Goal: Task Accomplishment & Management: Use online tool/utility

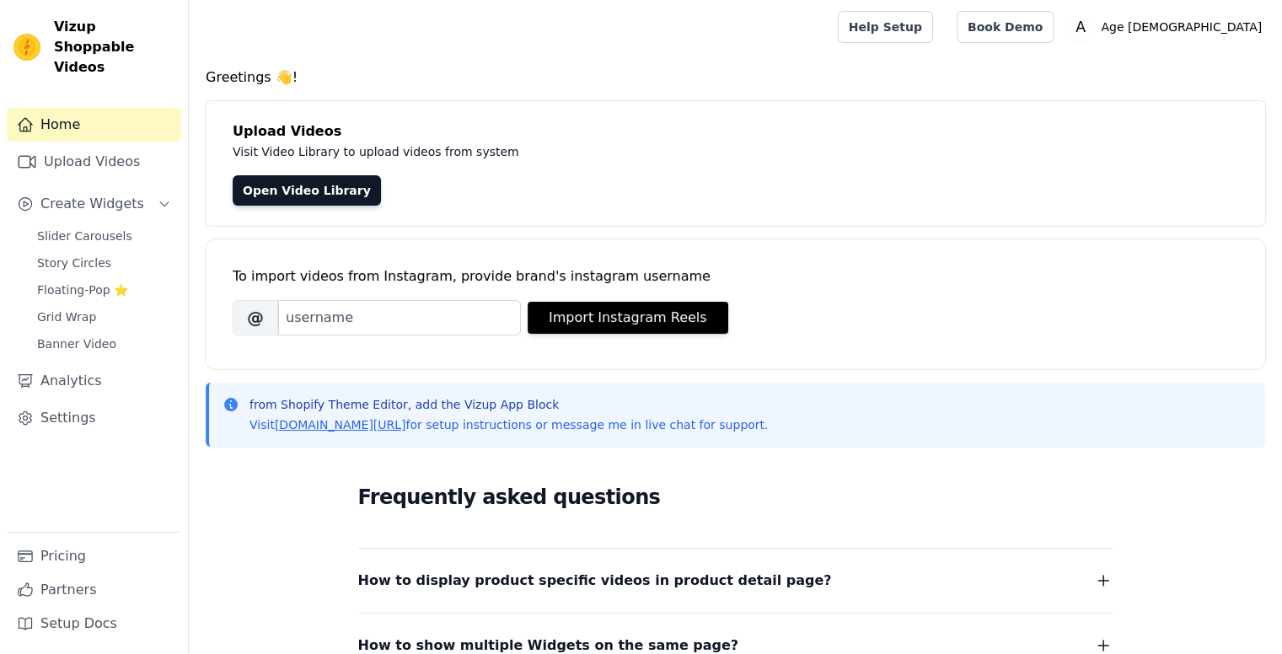
click at [283, 180] on link "Open Video Library" at bounding box center [307, 190] width 148 height 30
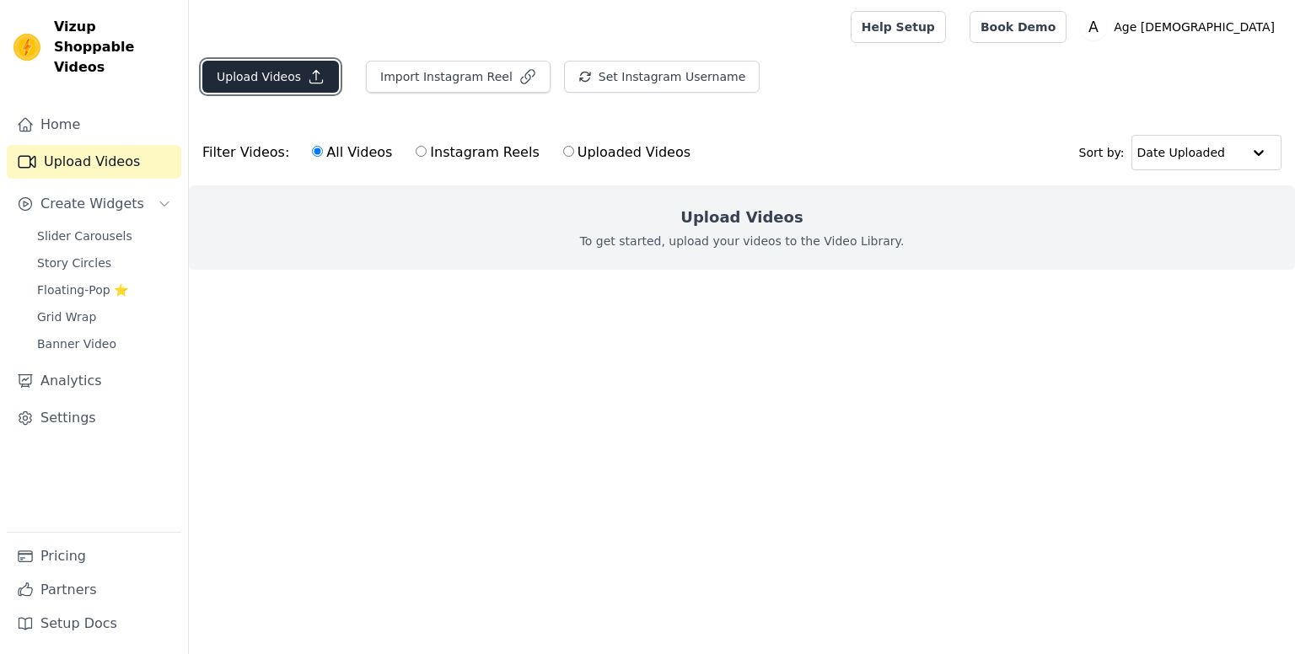
click at [255, 83] on button "Upload Videos" at bounding box center [270, 77] width 137 height 32
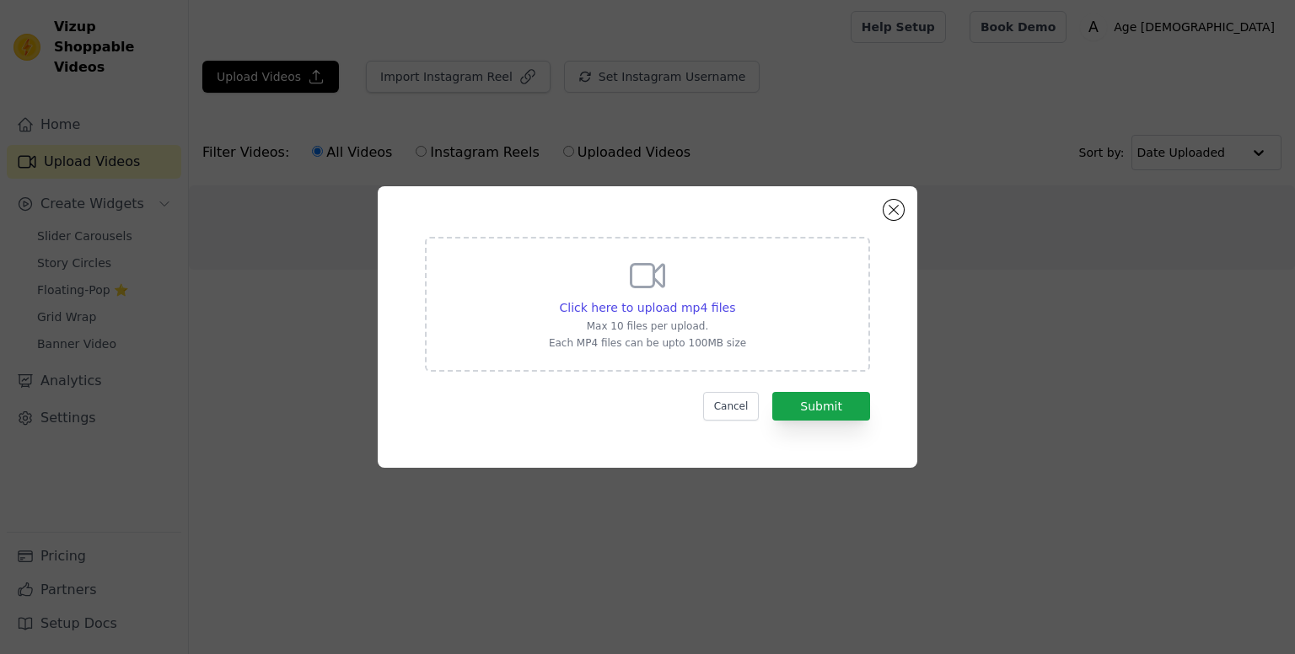
click at [787, 333] on div "Click here to upload mp4 files Max 10 files per upload. Each MP4 files can be u…" at bounding box center [647, 304] width 445 height 135
click at [735, 299] on input "Click here to upload mp4 files Max 10 files per upload. Each MP4 files can be u…" at bounding box center [734, 298] width 1 height 1
click at [631, 307] on span "Click here to upload mp4 files" at bounding box center [648, 307] width 176 height 13
click at [734, 299] on input "Click here to upload mp4 files Max 10 files per upload. Each MP4 files can be u…" at bounding box center [734, 298] width 1 height 1
click at [666, 310] on span "Click here to upload mp4 files" at bounding box center [648, 307] width 176 height 13
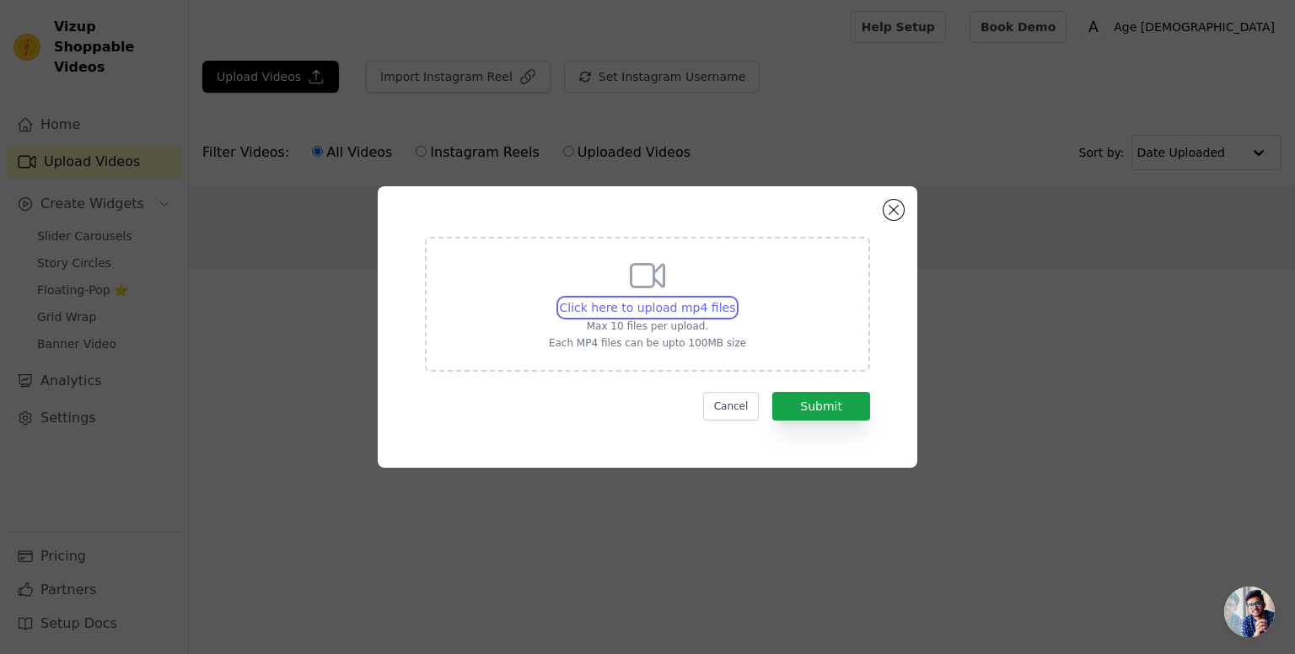
click at [734, 299] on input "Click here to upload mp4 files Max 10 files per upload. Each MP4 files can be u…" at bounding box center [734, 298] width 1 height 1
type input "C:\fakepath\Nasja Oil Customer Reviews.MP4"
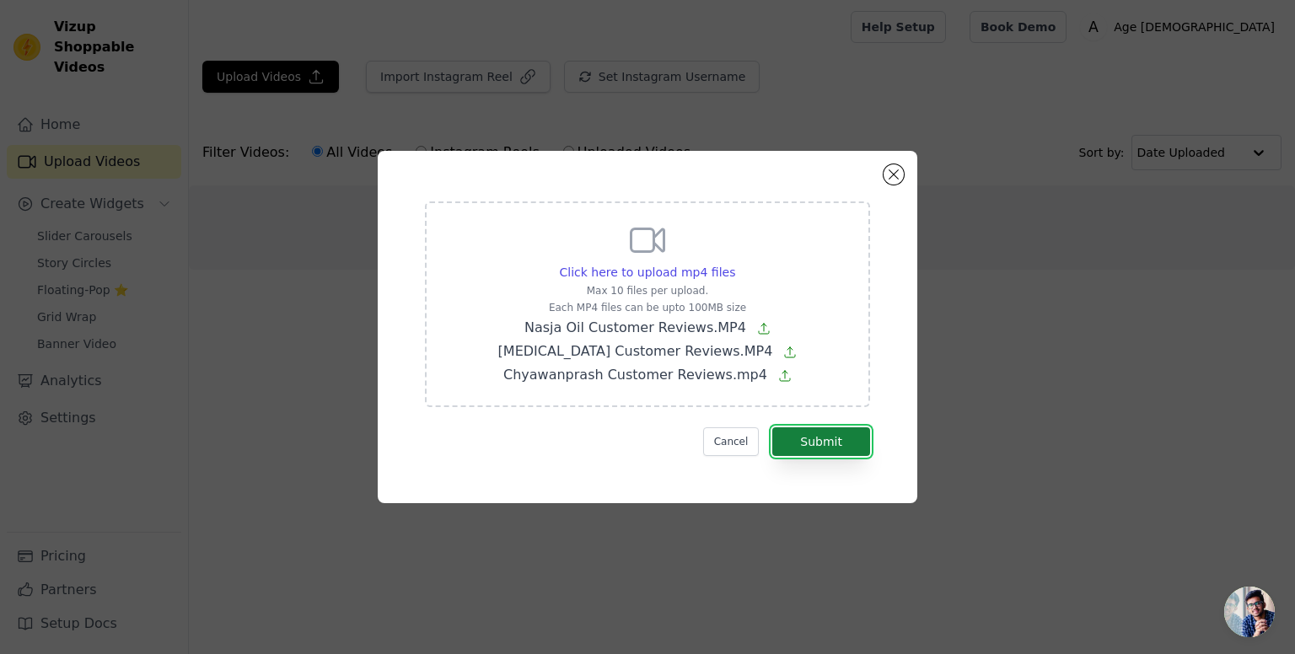
click at [842, 446] on button "Submit" at bounding box center [821, 441] width 98 height 29
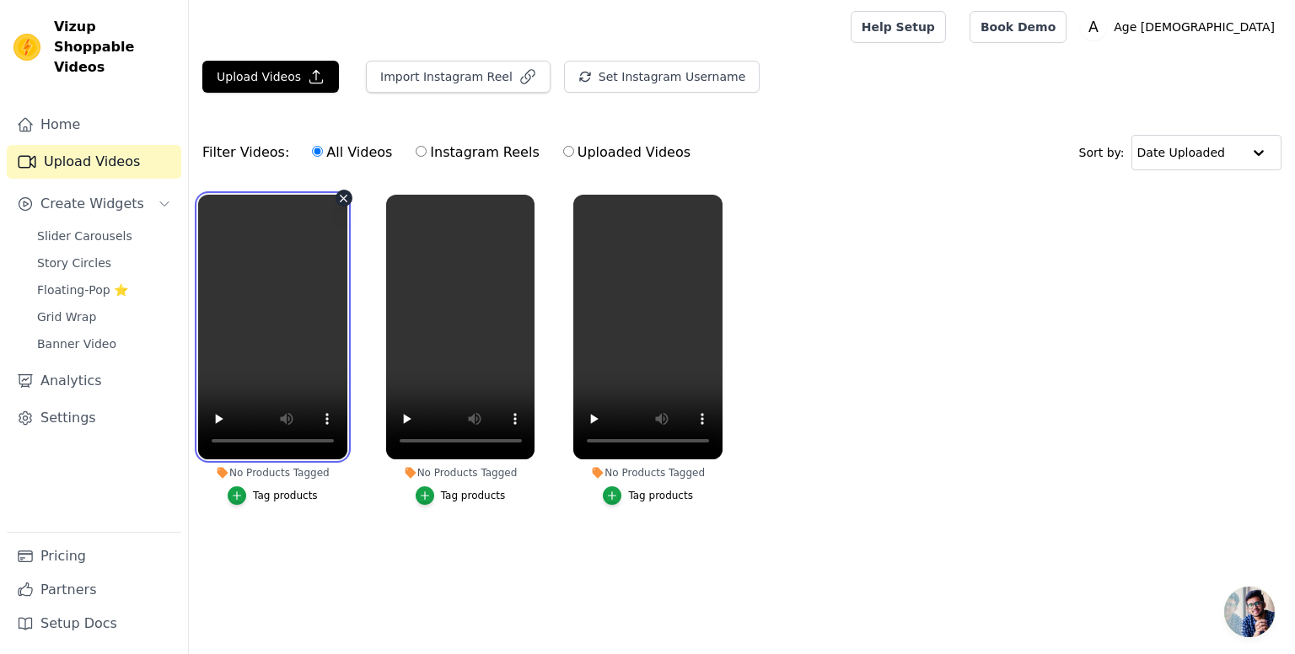
click at [306, 297] on video at bounding box center [272, 327] width 149 height 265
click at [270, 493] on div "Tag products" at bounding box center [285, 495] width 65 height 13
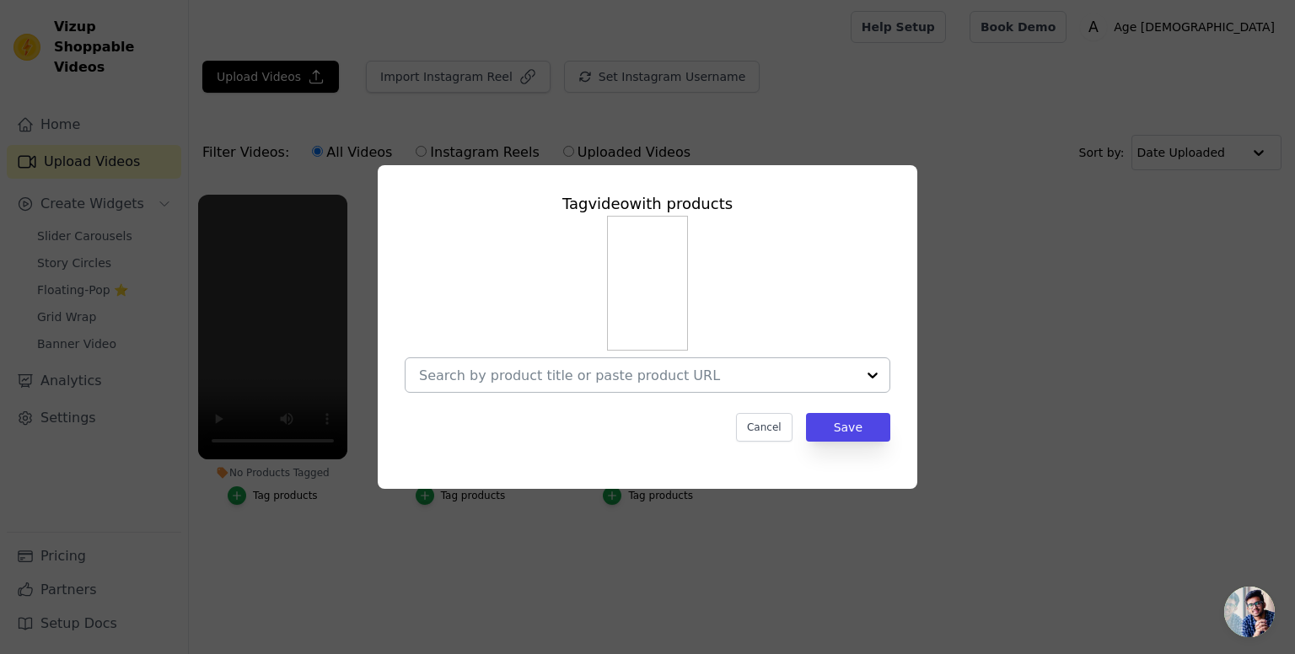
click at [578, 381] on input "No Products Tagged Tag video with products Cancel Save Tag products" at bounding box center [637, 376] width 437 height 16
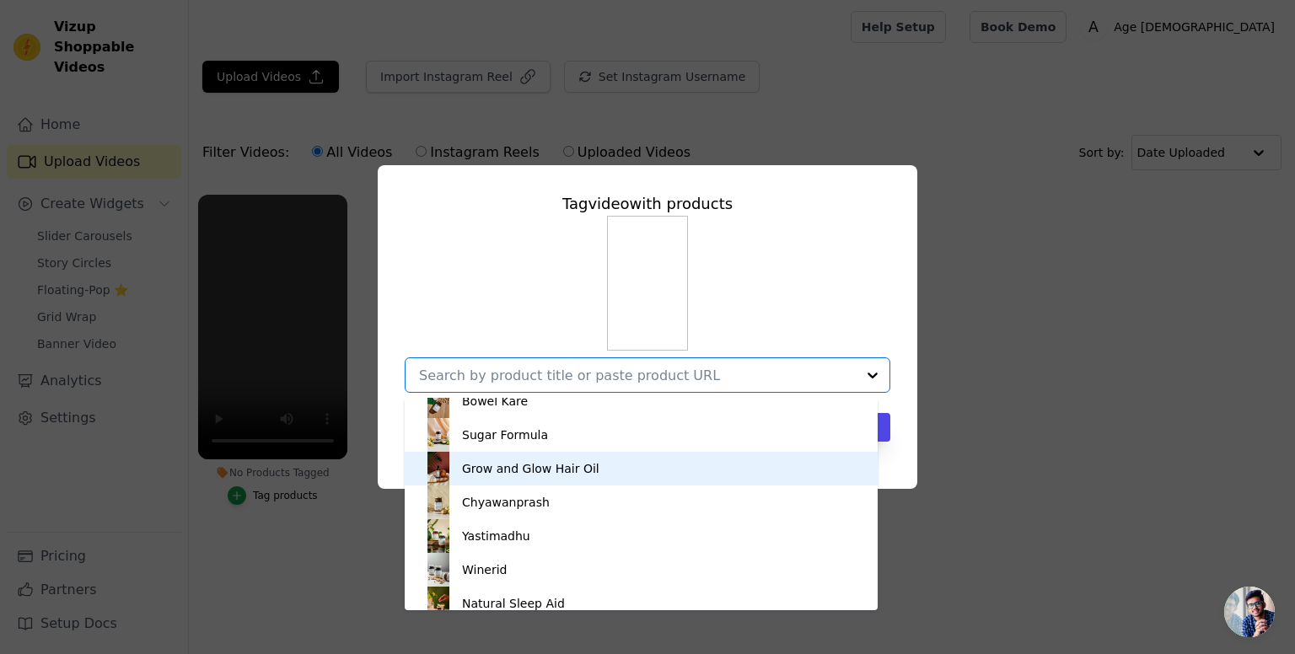
scroll to position [253, 0]
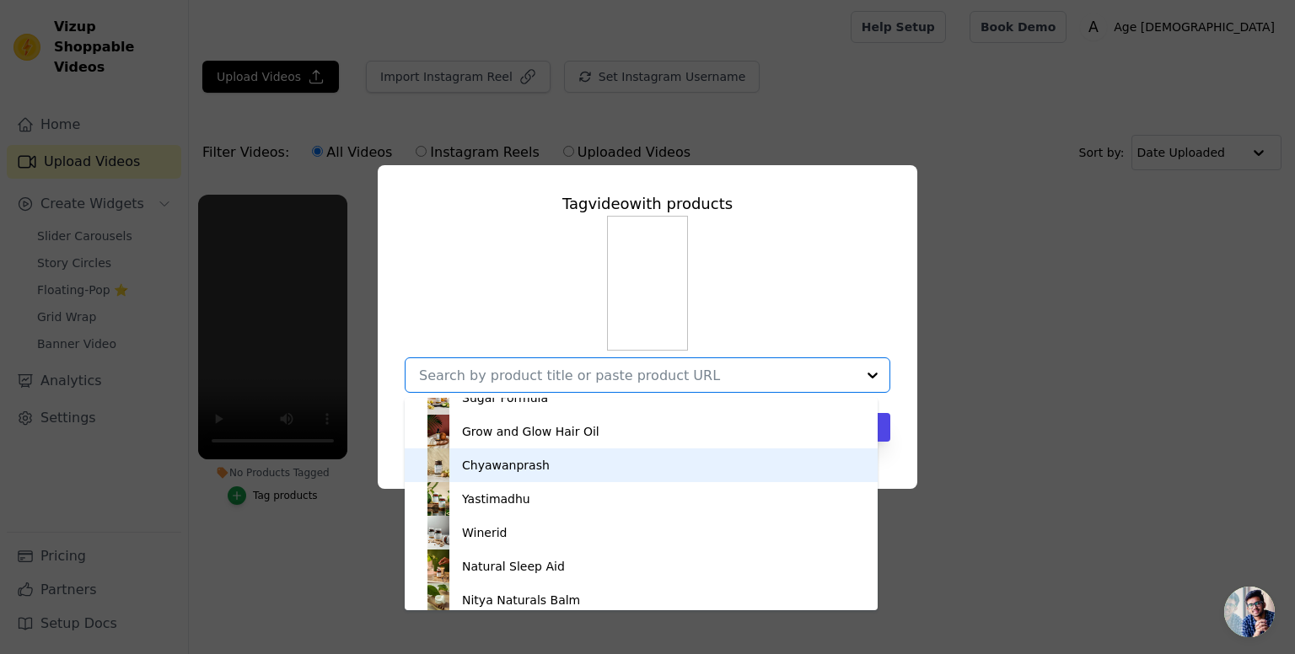
click at [538, 465] on div "Chyawanprash" at bounding box center [641, 466] width 439 height 34
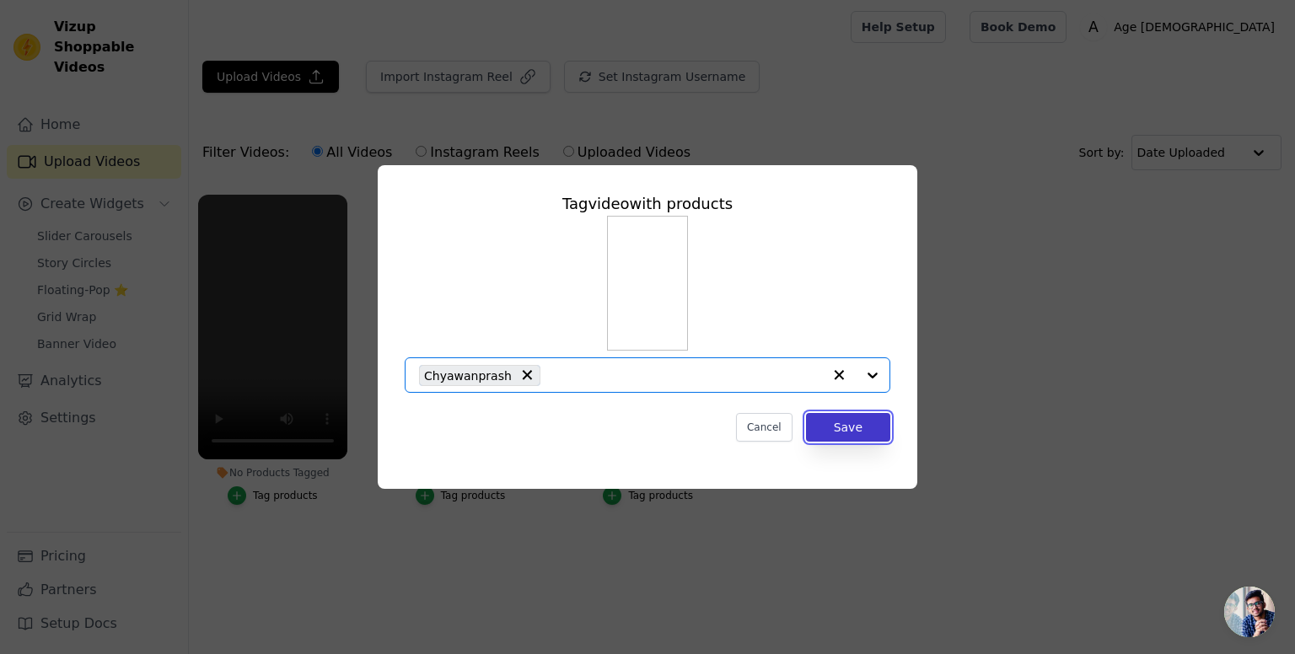
click at [830, 427] on button "Save" at bounding box center [848, 427] width 84 height 29
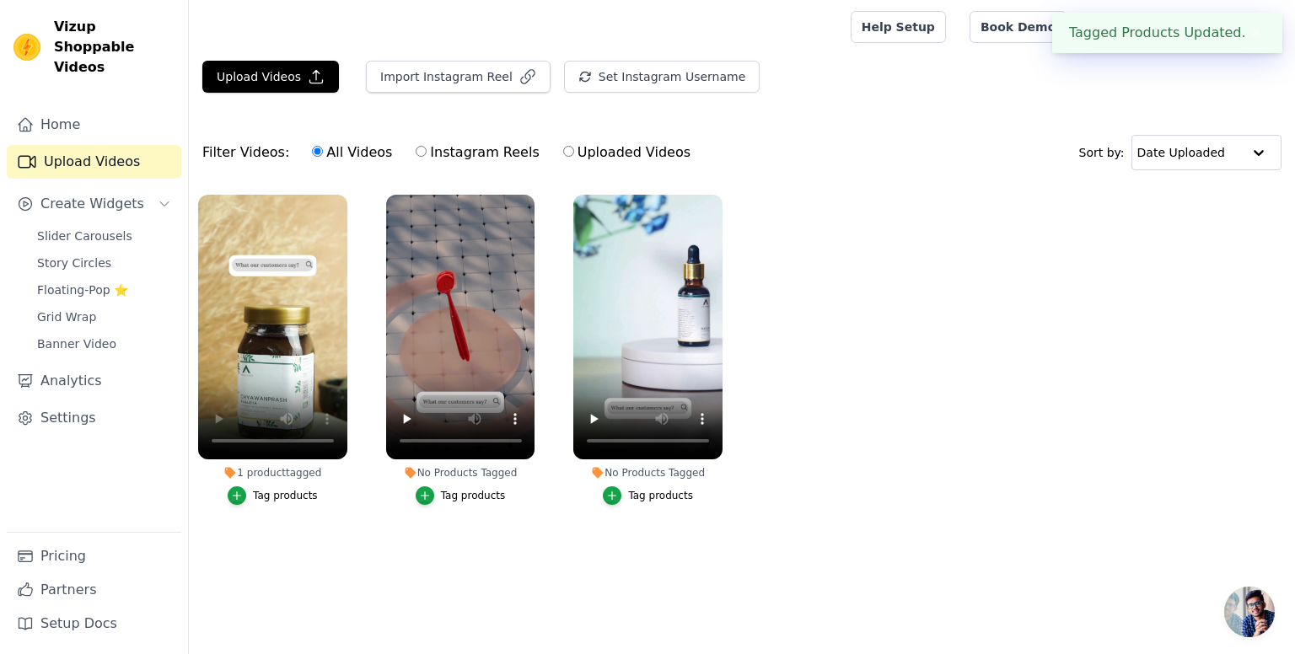
click at [458, 500] on div "Tag products" at bounding box center [473, 495] width 65 height 13
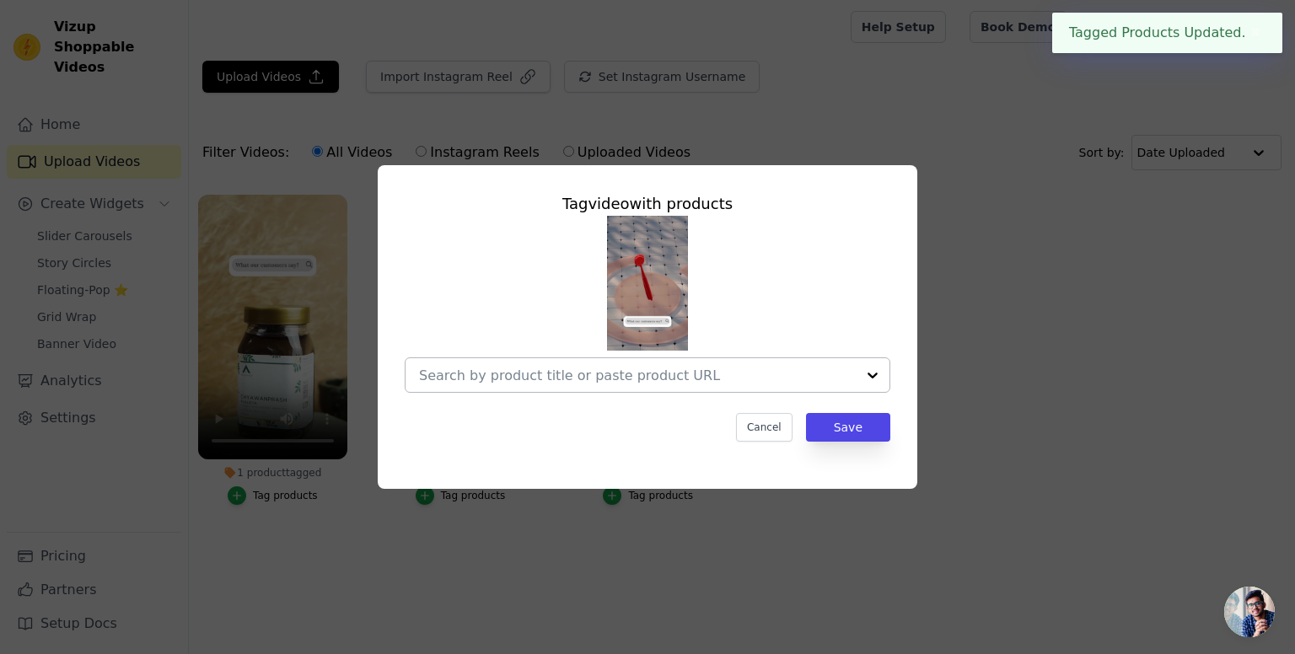
click at [637, 378] on input "No Products Tagged Tag video with products Cancel Save Tag products" at bounding box center [637, 376] width 437 height 16
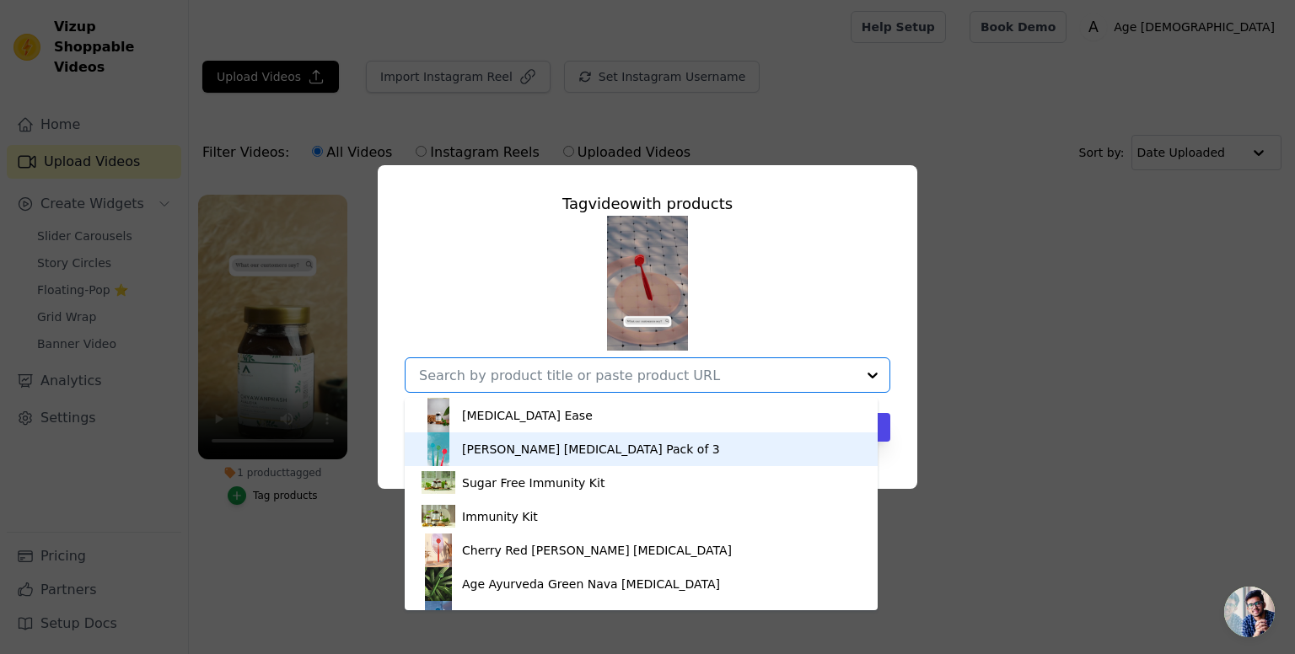
scroll to position [496, 0]
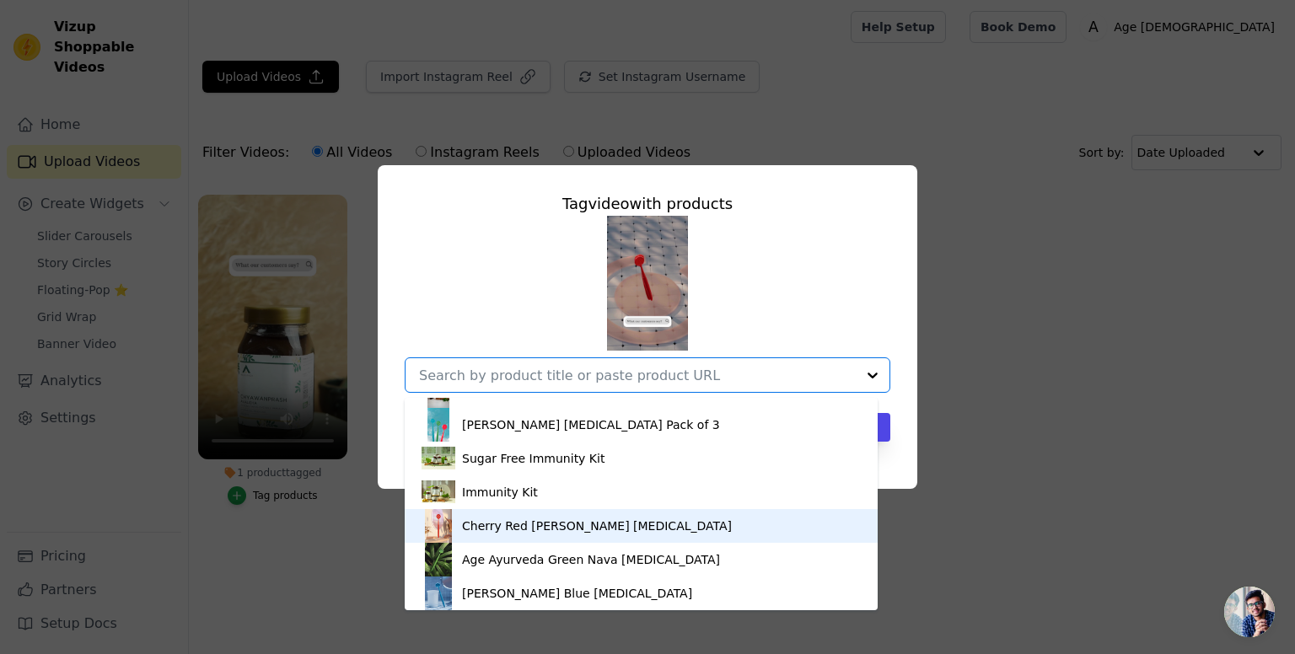
click at [563, 519] on div "Cherry Red Nava Tongue Cleaner" at bounding box center [597, 526] width 270 height 17
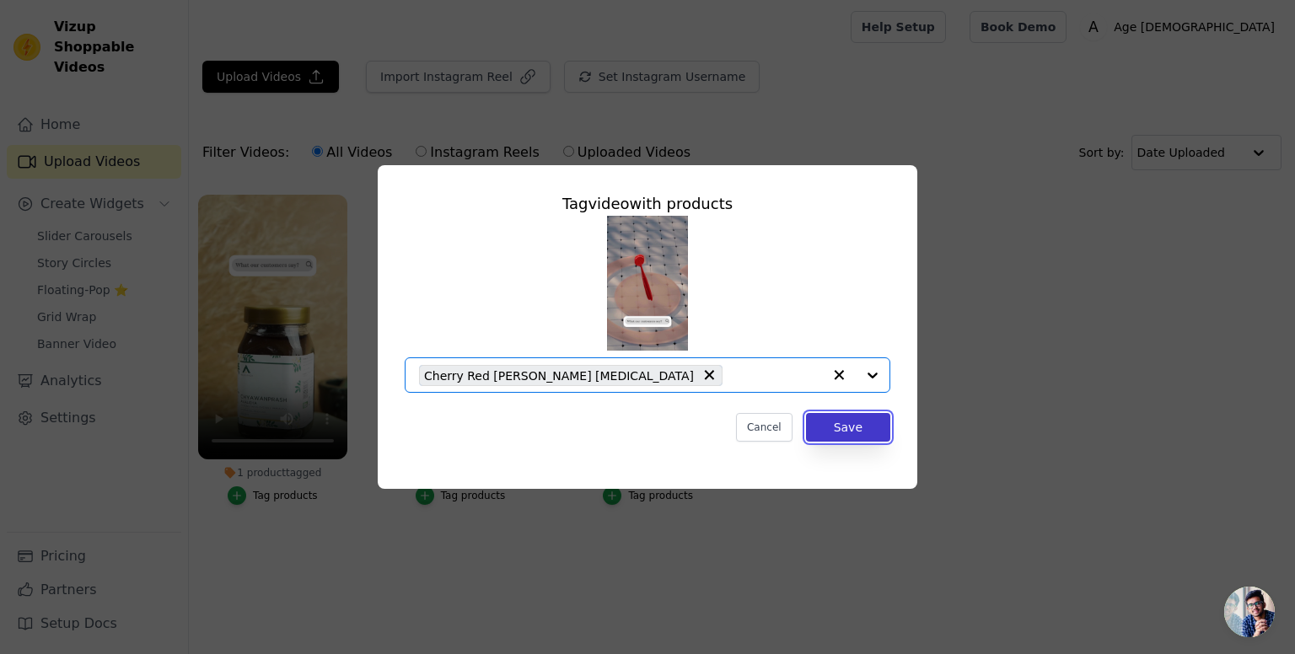
click at [835, 424] on button "Save" at bounding box center [848, 427] width 84 height 29
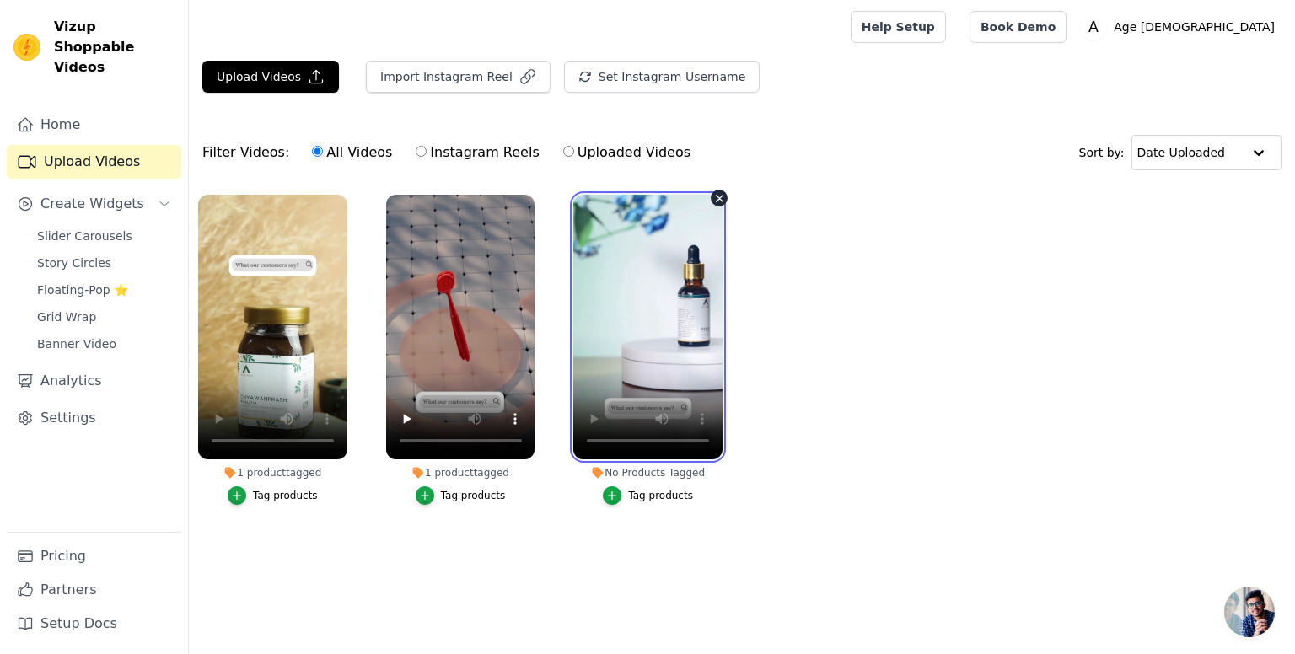
click at [680, 282] on video at bounding box center [647, 327] width 149 height 265
click at [626, 487] on button "Tag products" at bounding box center [648, 495] width 90 height 19
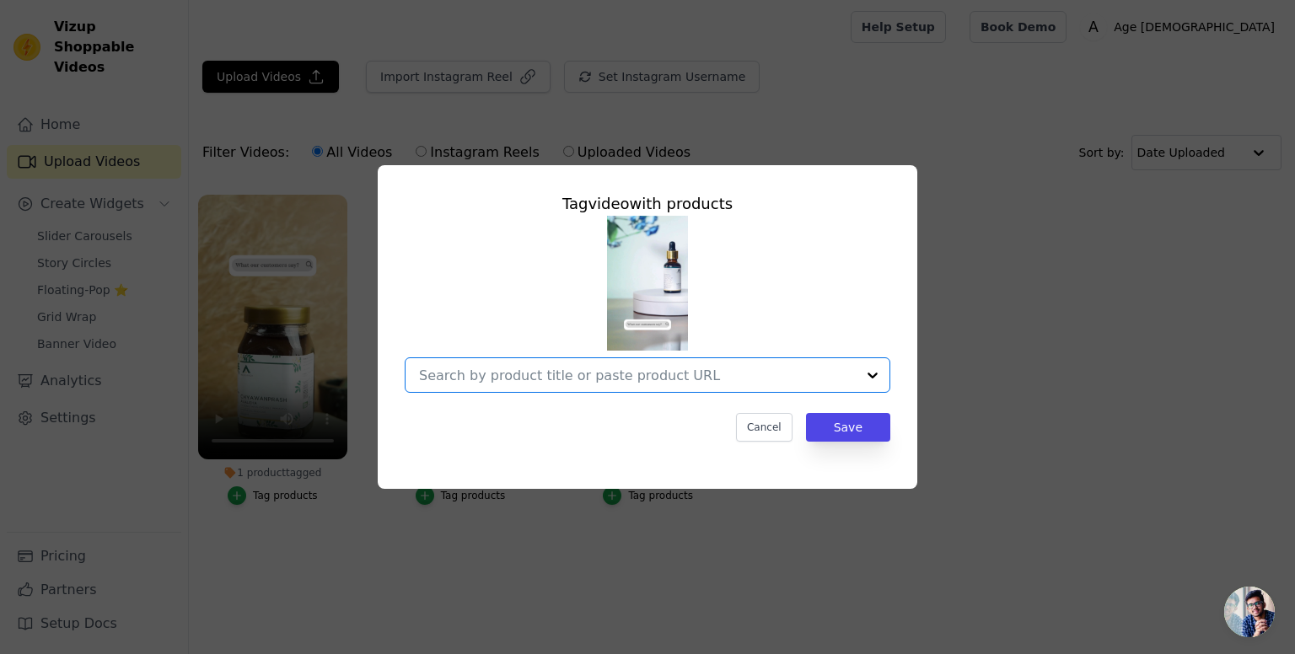
click at [619, 380] on input "No Products Tagged Tag video with products Option undefined, selected. Select i…" at bounding box center [637, 376] width 437 height 16
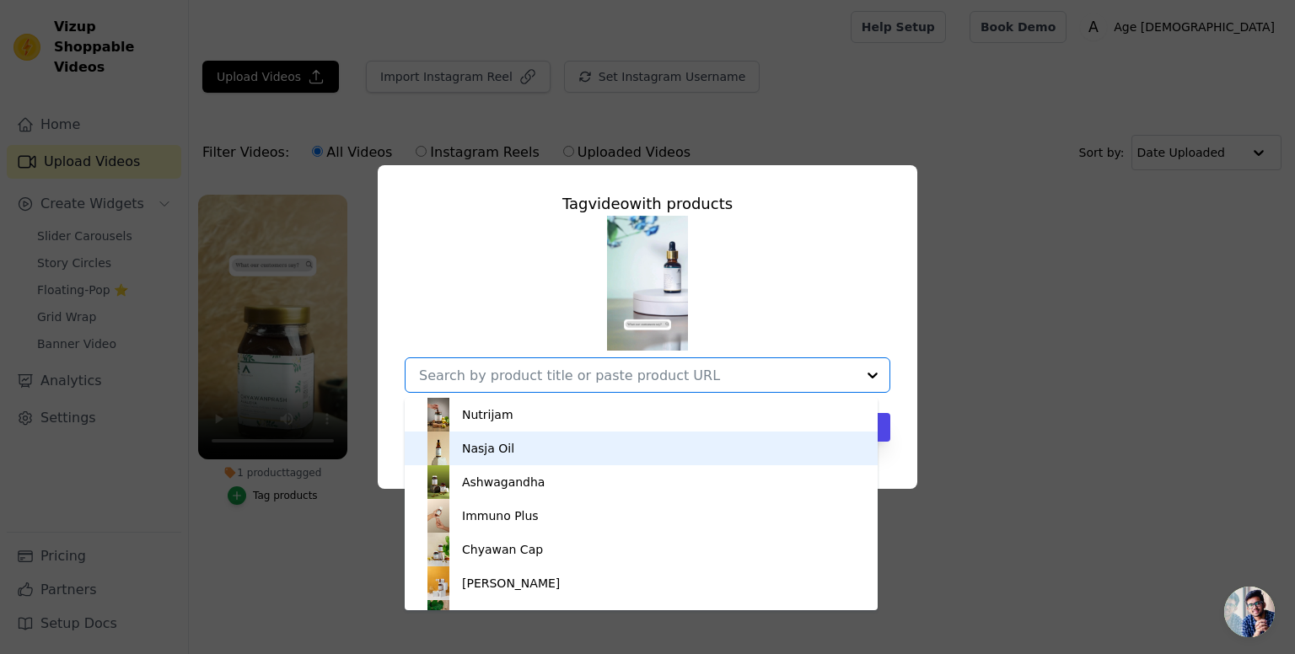
click at [563, 449] on div "Nasja Oil" at bounding box center [641, 449] width 439 height 34
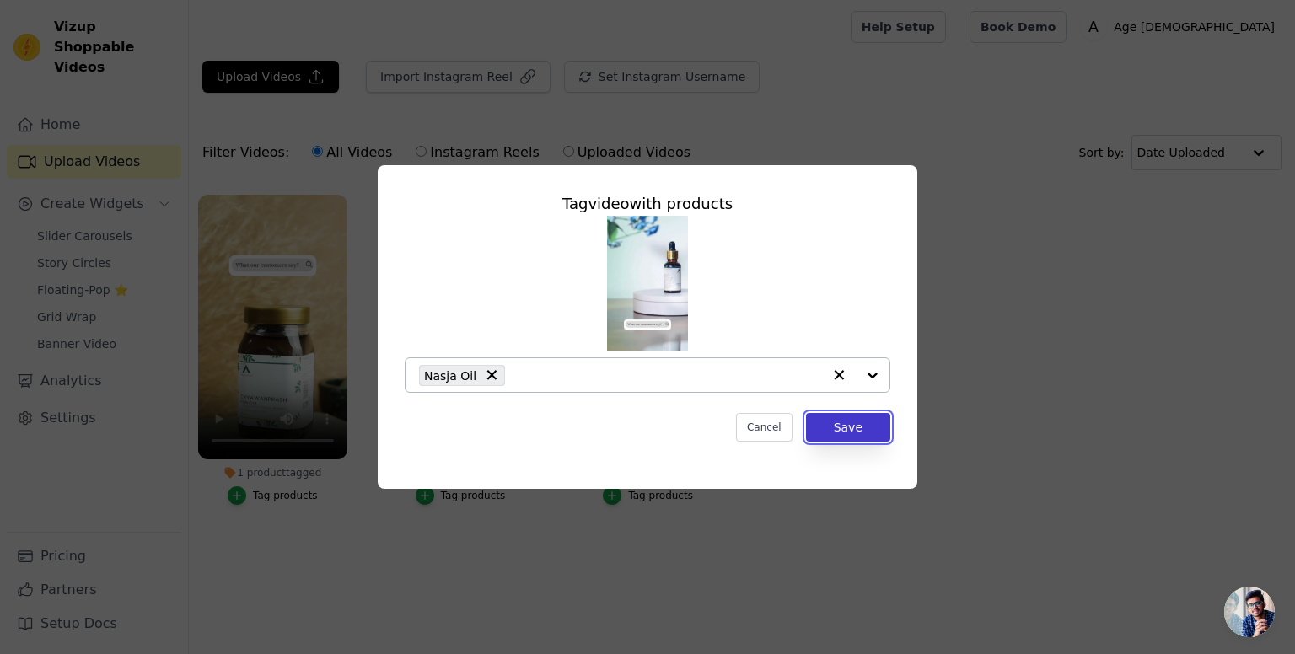
click at [861, 434] on button "Save" at bounding box center [848, 427] width 84 height 29
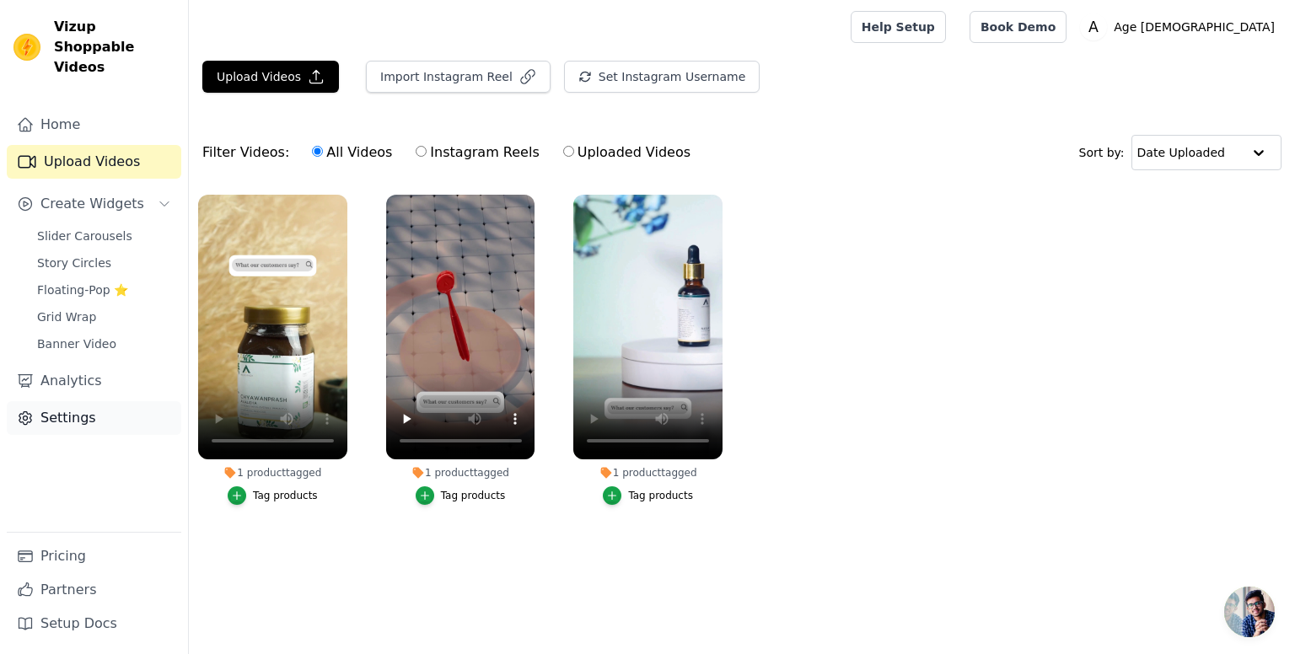
click at [83, 401] on link "Settings" at bounding box center [94, 418] width 175 height 34
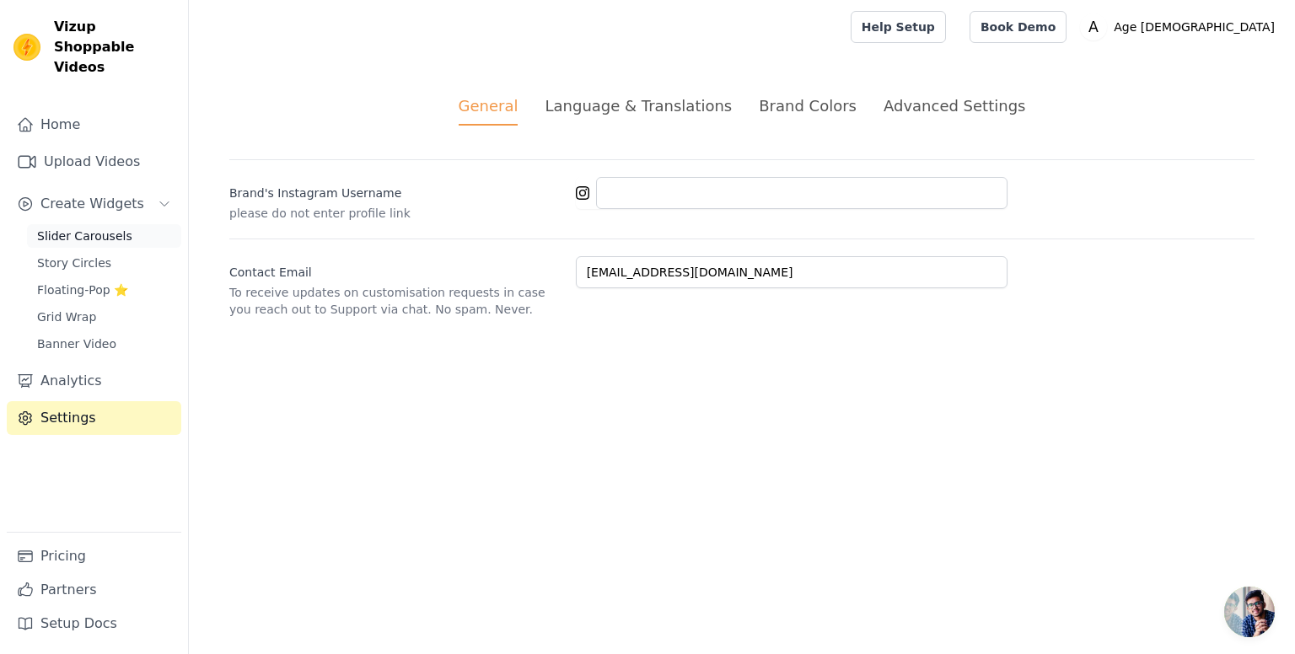
click at [107, 228] on span "Slider Carousels" at bounding box center [84, 236] width 95 height 17
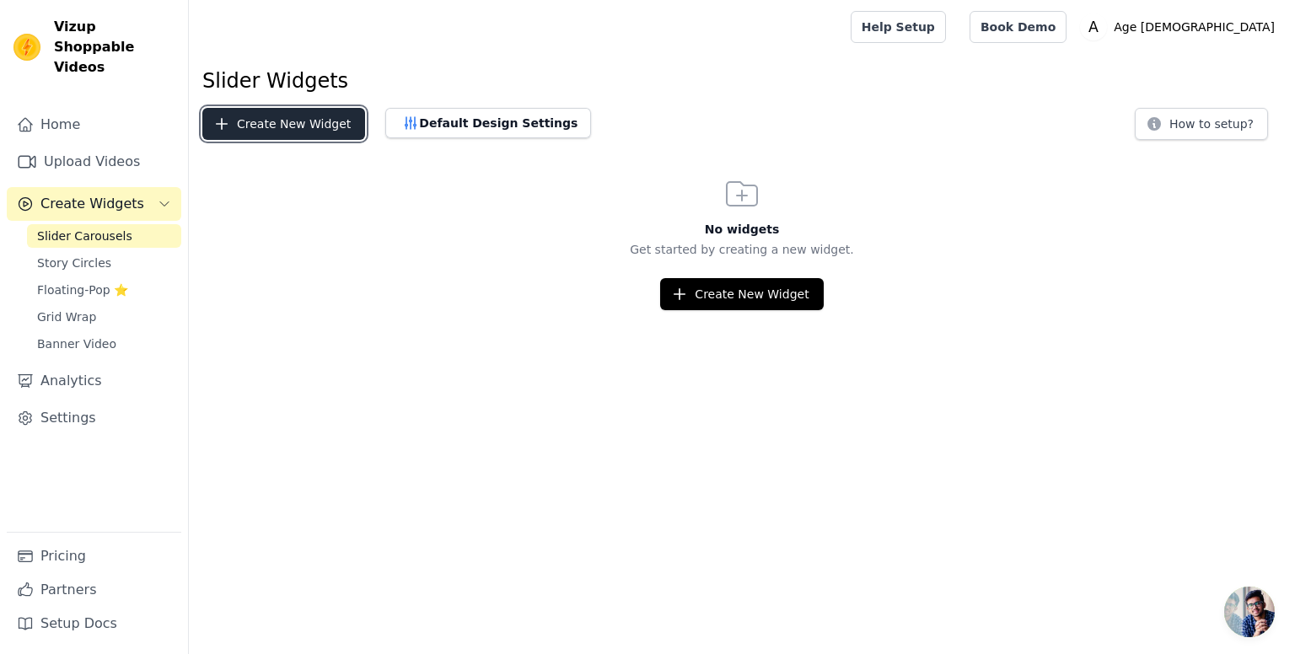
click at [256, 117] on button "Create New Widget" at bounding box center [283, 124] width 163 height 32
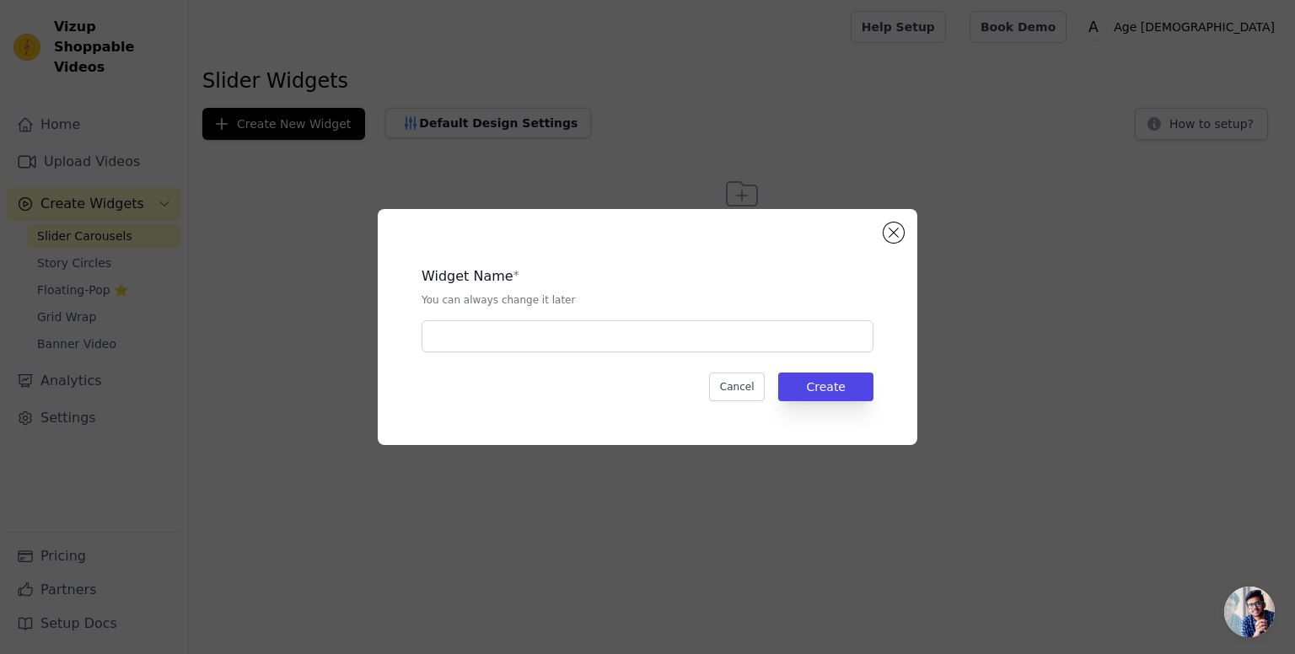
click at [496, 357] on div "Widget Name * You can always change it later Cancel Create" at bounding box center [648, 327] width 486 height 182
click at [499, 343] on input "text" at bounding box center [648, 336] width 452 height 32
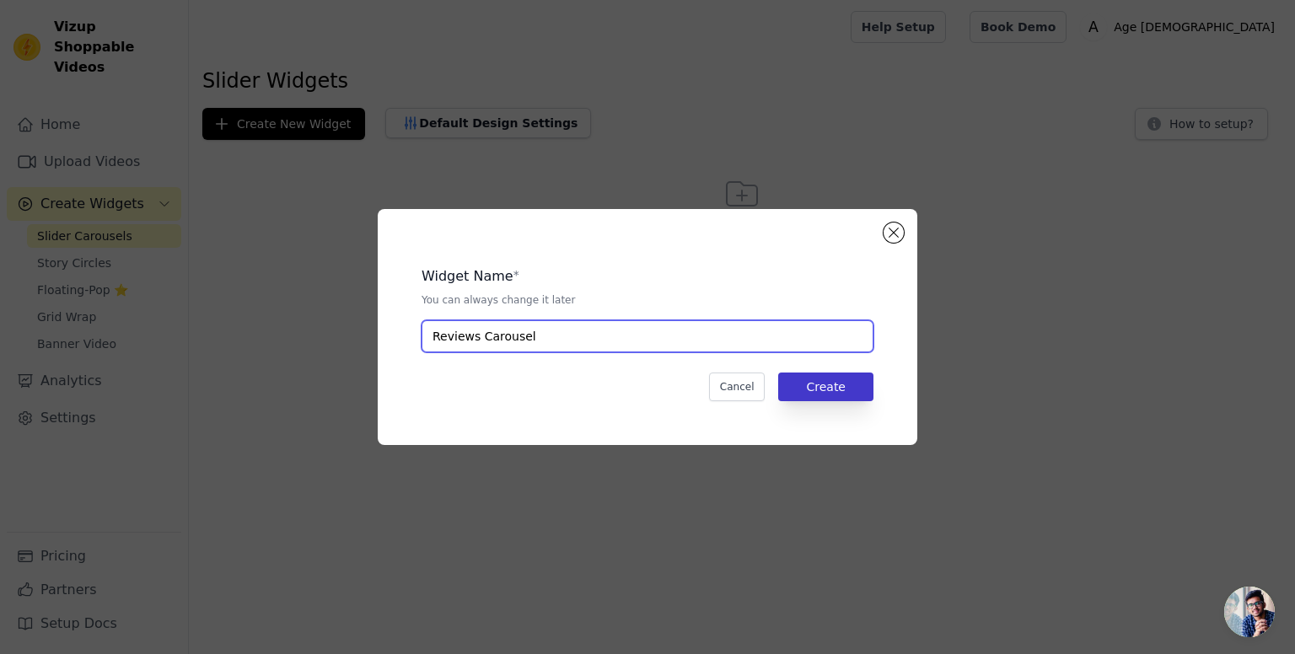
type input "Reviews Carousel"
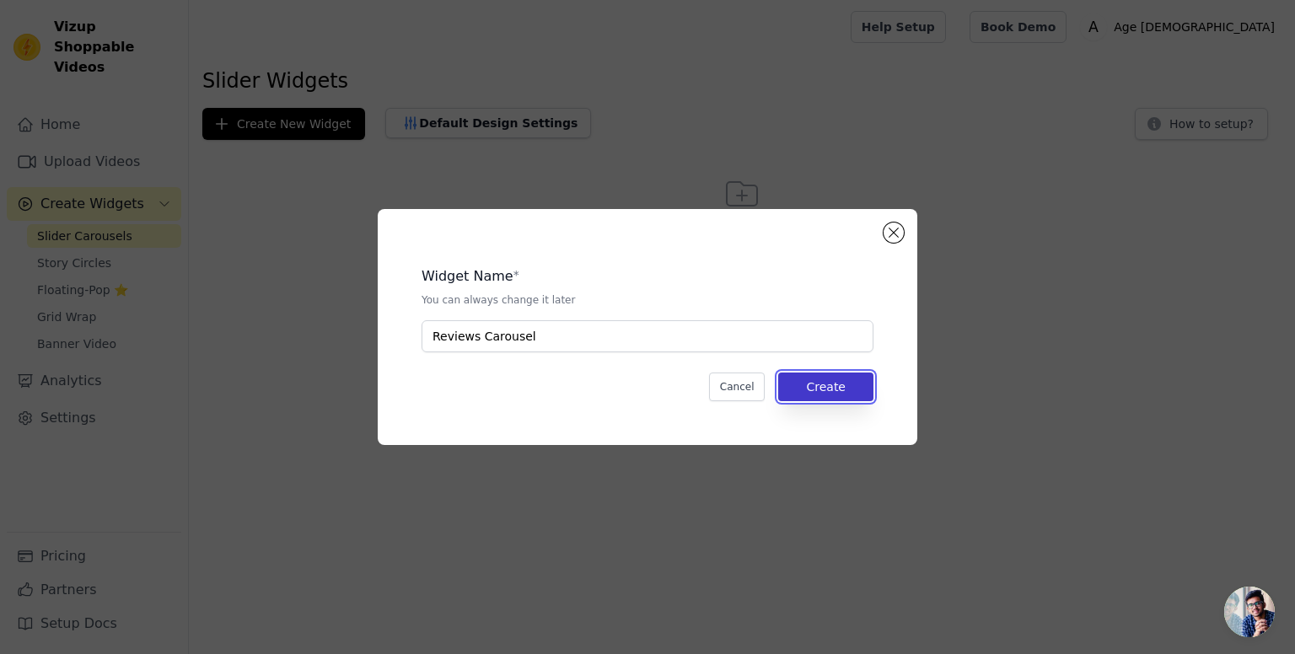
click at [822, 391] on button "Create" at bounding box center [825, 387] width 95 height 29
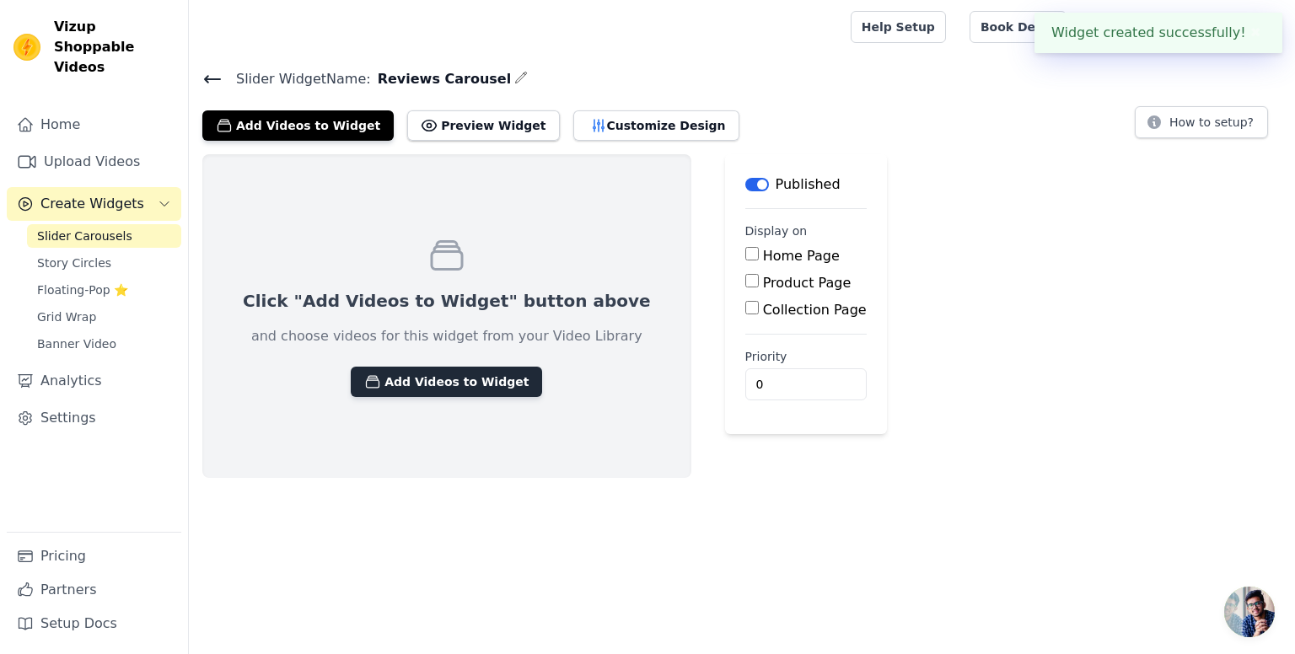
click at [372, 375] on button "Add Videos to Widget" at bounding box center [446, 382] width 191 height 30
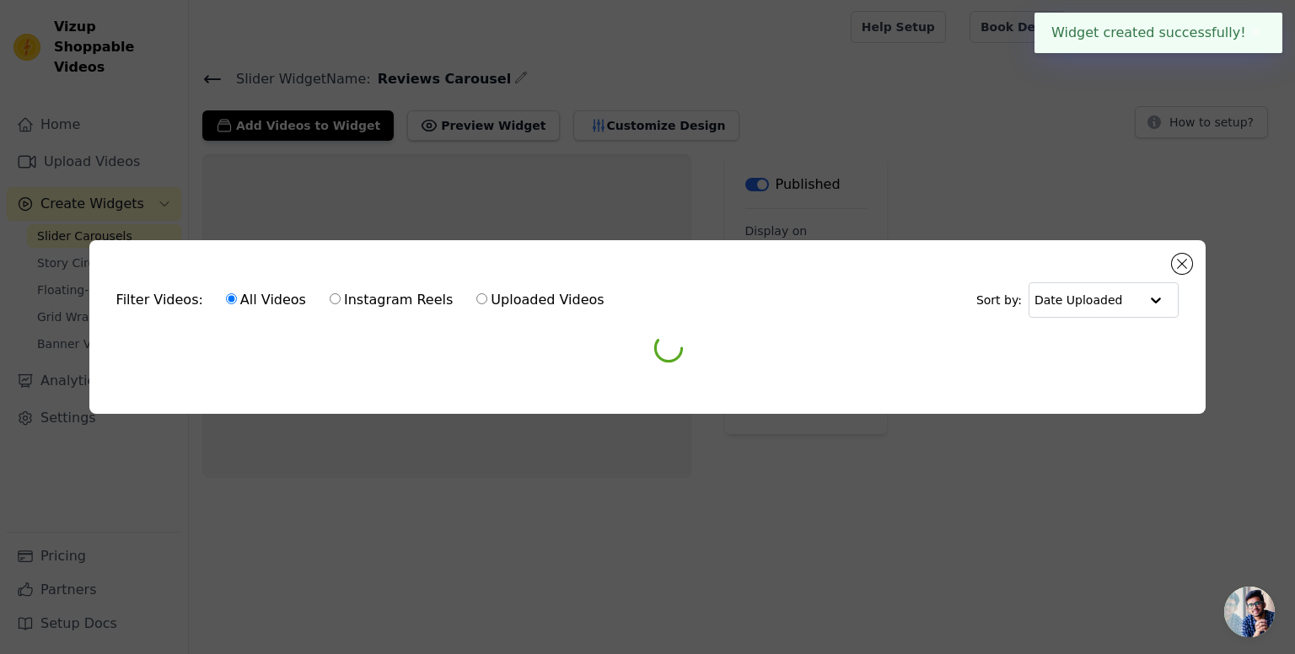
click at [372, 375] on div "Filter Videos: All Videos Instagram Reels Uploaded Videos Sort by: Date Uploade…" at bounding box center [647, 327] width 1117 height 174
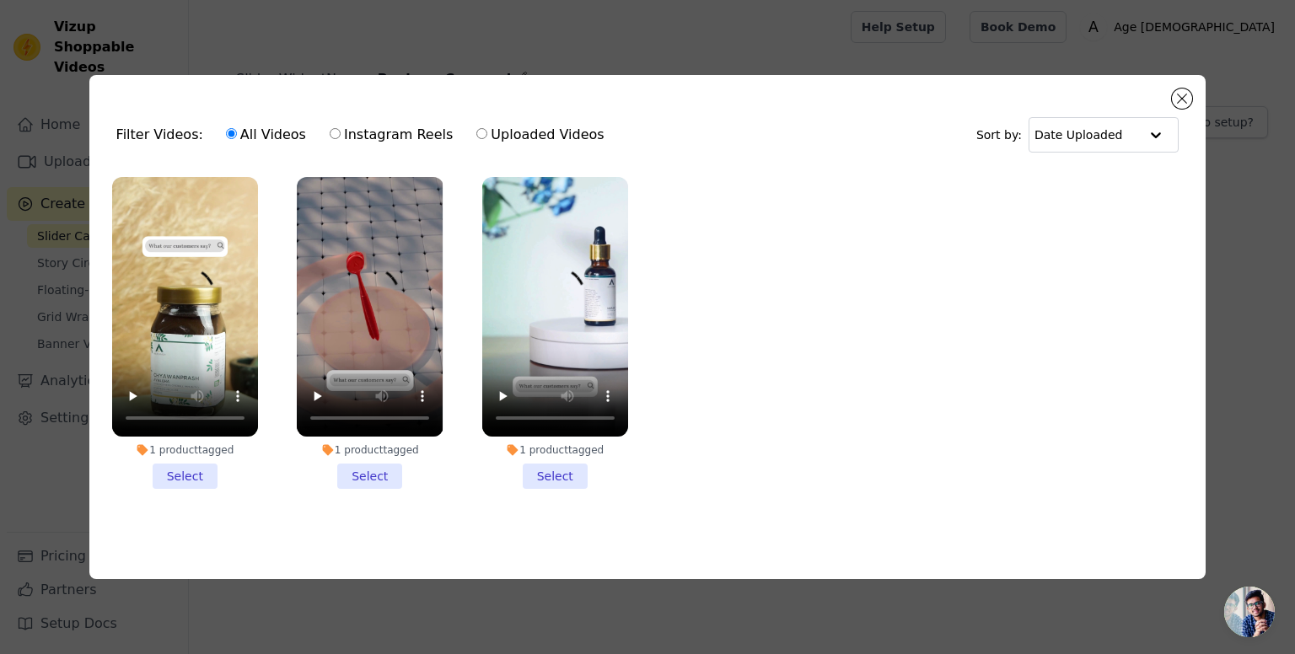
click at [169, 474] on li "1 product tagged Select" at bounding box center [185, 333] width 146 height 312
click at [0, 0] on input "1 product tagged Select" at bounding box center [0, 0] width 0 height 0
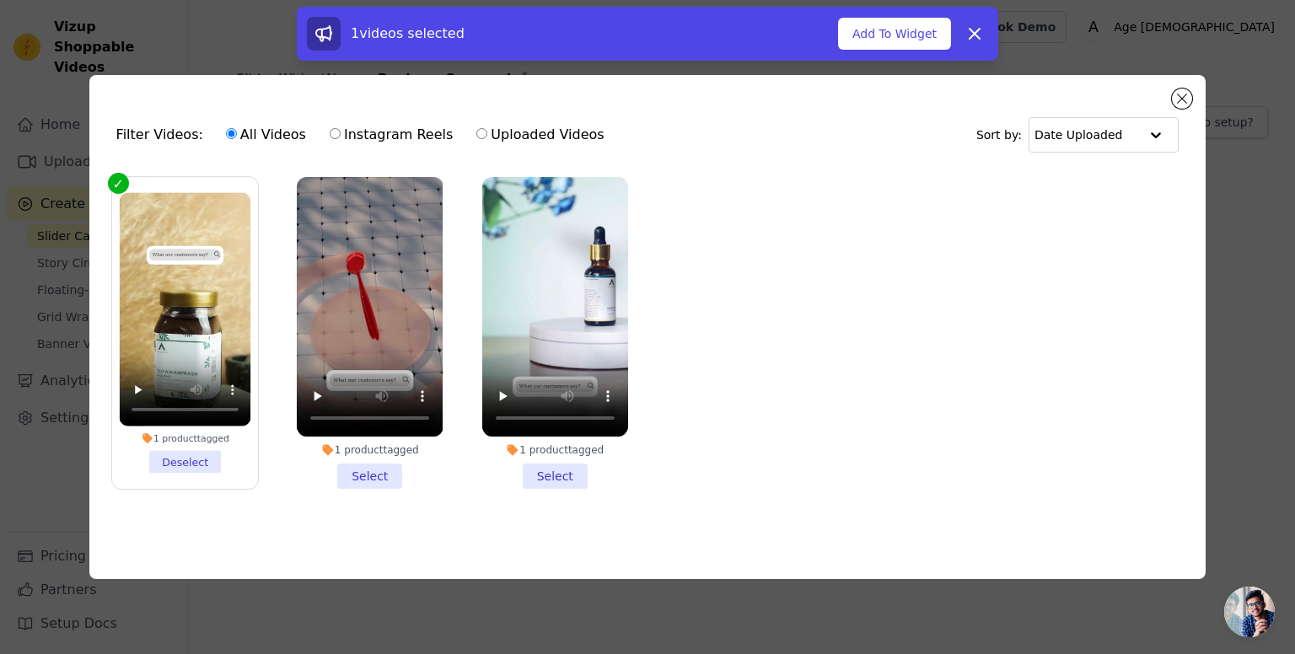
click at [361, 467] on li "1 product tagged Select" at bounding box center [370, 333] width 146 height 312
click at [0, 0] on input "1 product tagged Select" at bounding box center [0, 0] width 0 height 0
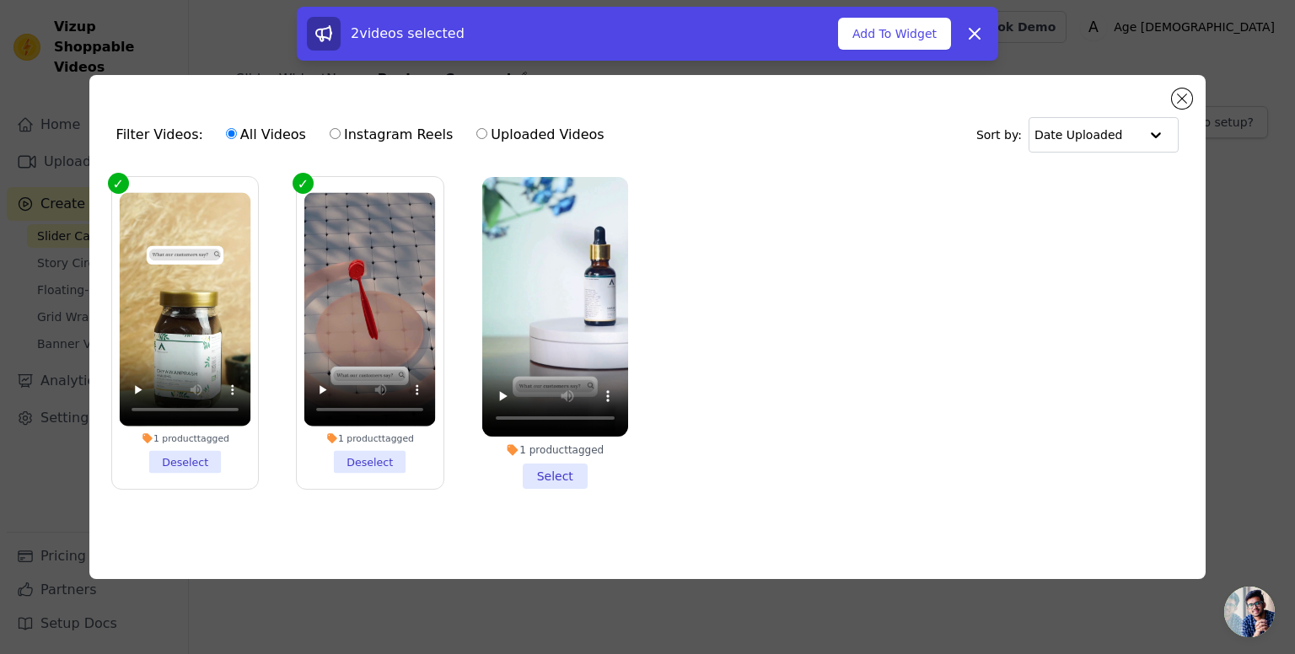
click at [564, 475] on li "1 product tagged Select" at bounding box center [555, 333] width 146 height 312
click at [0, 0] on input "1 product tagged Select" at bounding box center [0, 0] width 0 height 0
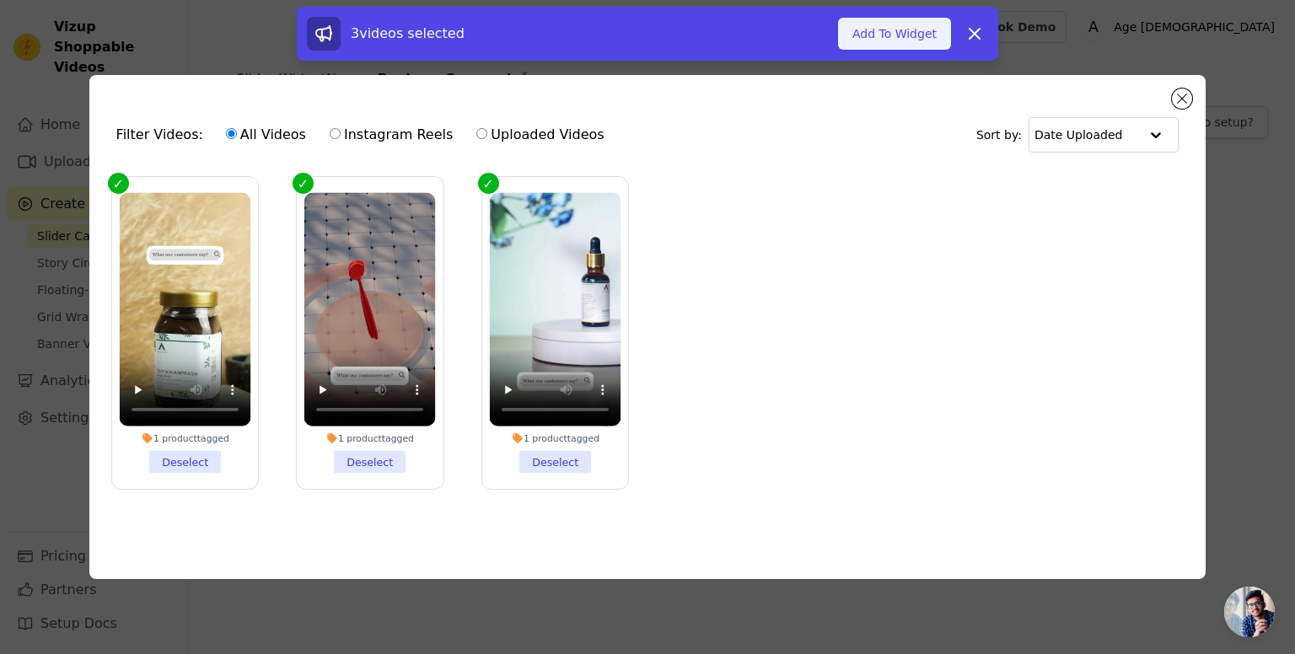
click at [912, 28] on button "Add To Widget" at bounding box center [894, 34] width 113 height 32
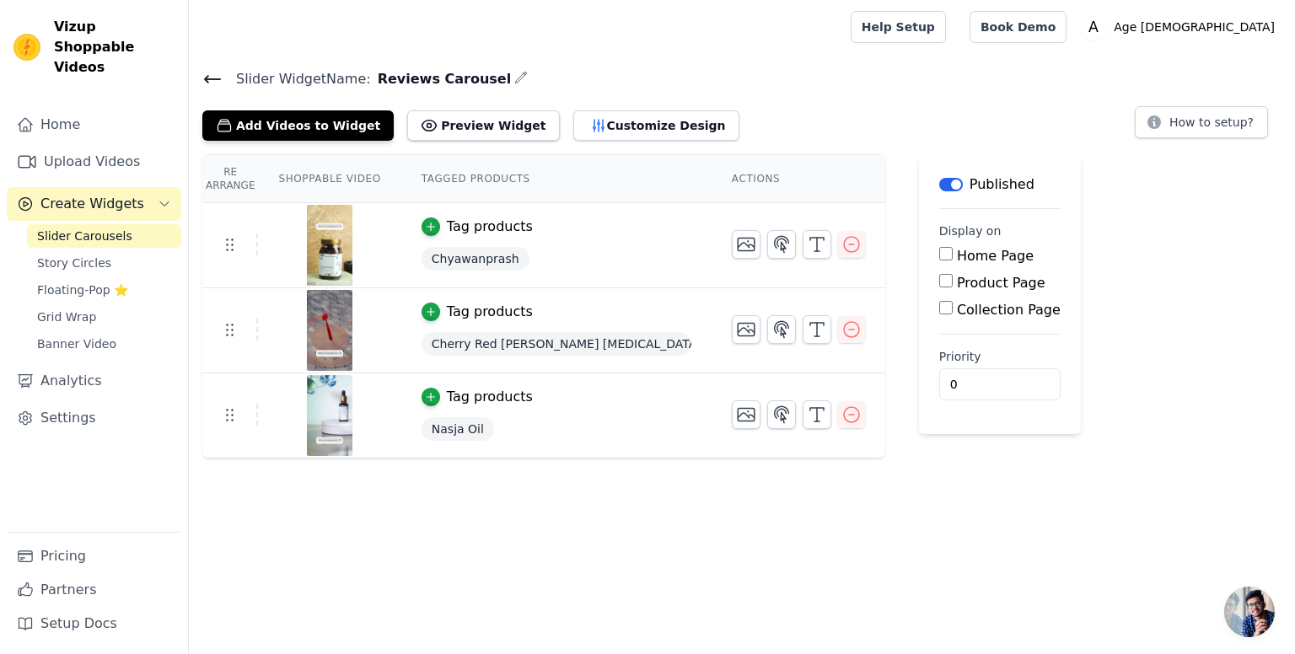
click at [957, 277] on label "Product Page" at bounding box center [1001, 283] width 89 height 16
click at [939, 277] on input "Product Page" at bounding box center [945, 280] width 13 height 13
checkbox input "true"
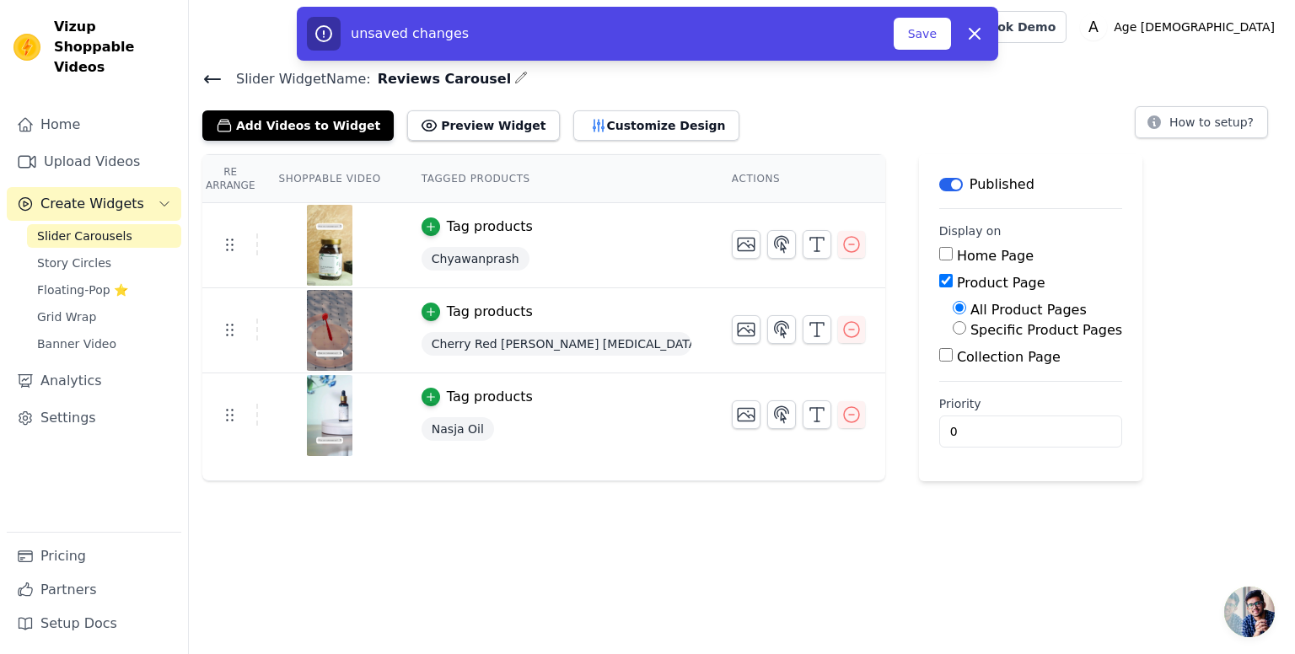
click at [957, 362] on label "Collection Page" at bounding box center [1009, 357] width 104 height 16
click at [939, 362] on input "Collection Page" at bounding box center [945, 354] width 13 height 13
checkbox input "true"
click at [921, 19] on button "Save" at bounding box center [922, 34] width 57 height 32
click at [924, 32] on button "Save" at bounding box center [922, 34] width 57 height 32
